Goal: Information Seeking & Learning: Learn about a topic

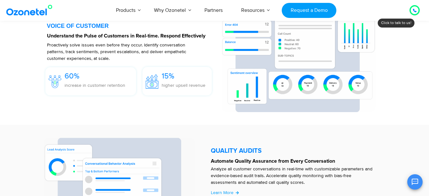
scroll to position [1086, 0]
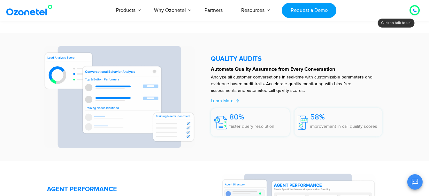
click at [21, 14] on img at bounding box center [31, 10] width 52 height 12
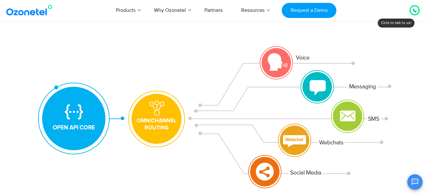
scroll to position [96, 0]
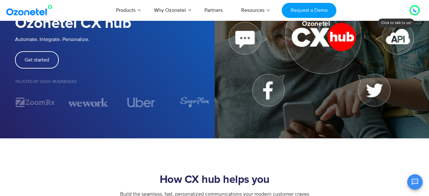
click at [20, 14] on img at bounding box center [31, 10] width 52 height 12
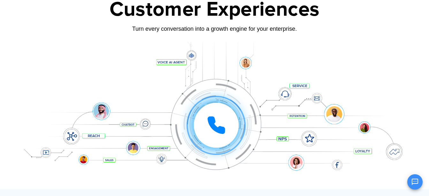
scroll to position [128, 0]
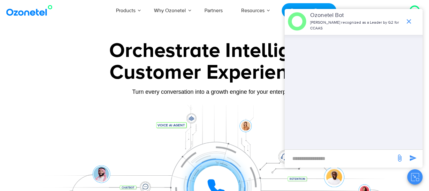
click at [329, 157] on input "new-msg-input" at bounding box center [340, 158] width 105 height 11
type input "**********"
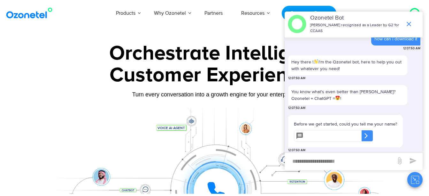
scroll to position [64, 0]
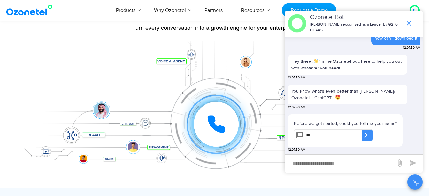
type input "*"
type input "******"
click at [369, 138] on icon at bounding box center [366, 135] width 6 height 6
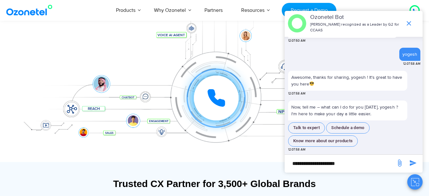
scroll to position [160, 0]
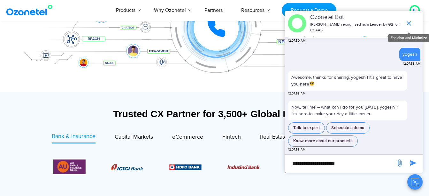
click at [413, 22] on span "end chat or minimize" at bounding box center [409, 23] width 13 height 13
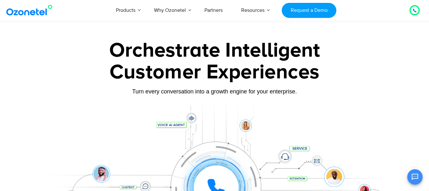
scroll to position [0, 0]
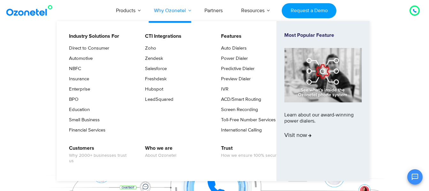
click at [183, 11] on link "Why Ozonetel" at bounding box center [170, 10] width 50 height 21
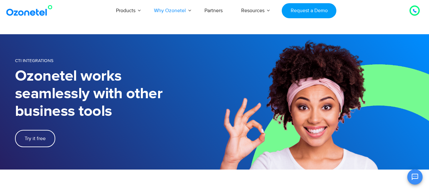
scroll to position [203, 0]
